Goal: Use online tool/utility: Use online tool/utility

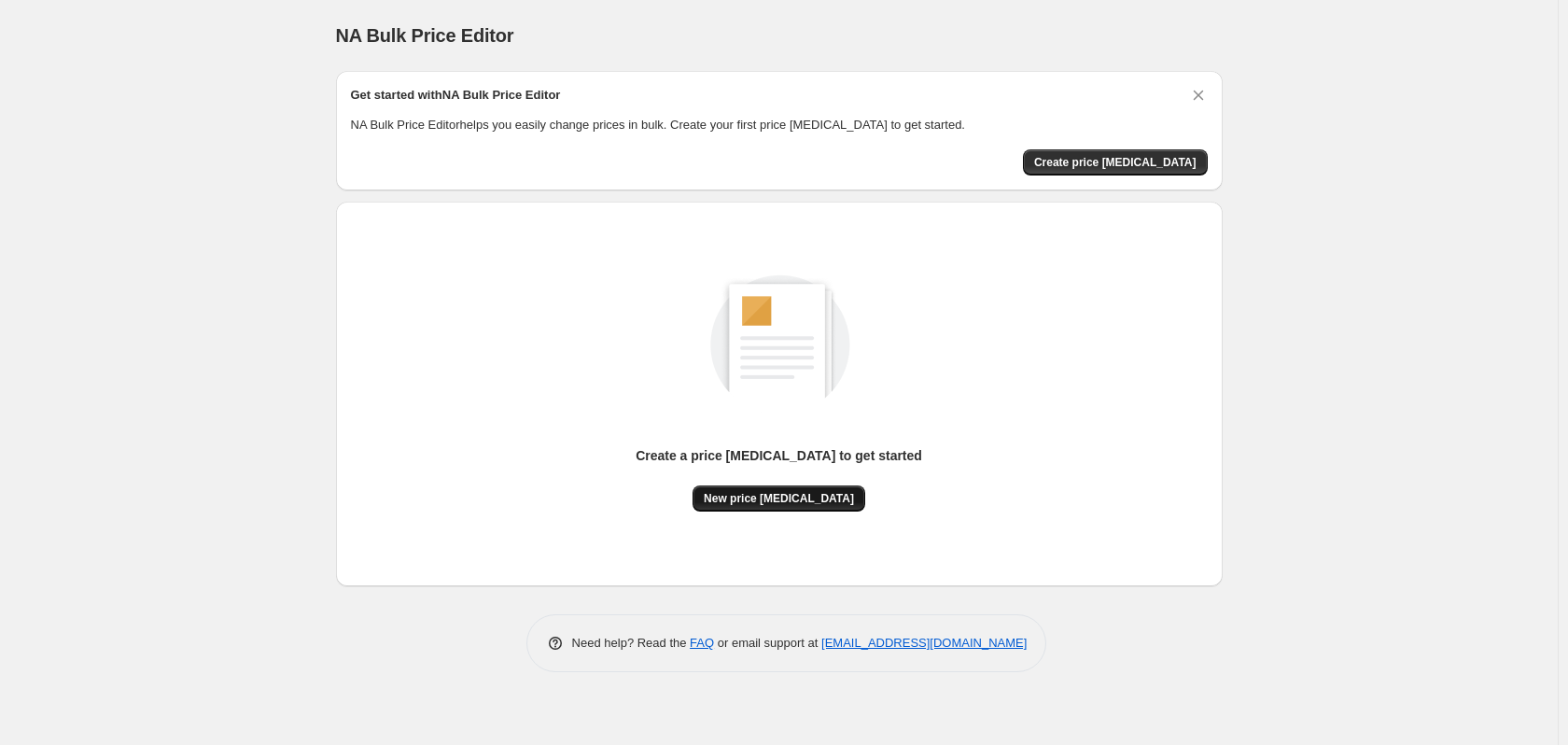
click at [759, 502] on span "New price [MEDICAL_DATA]" at bounding box center [778, 498] width 150 height 15
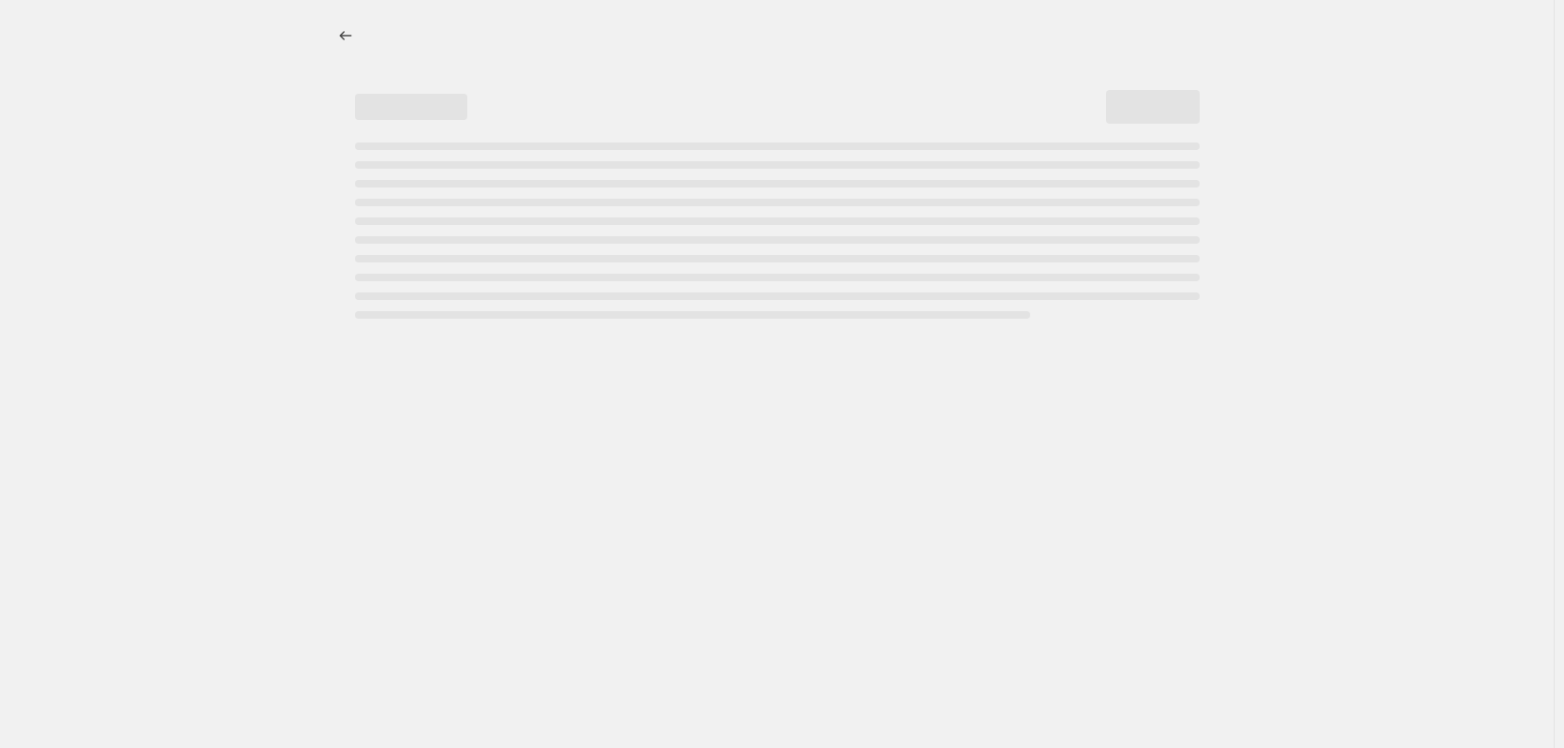
select select "percentage"
